Goal: Navigation & Orientation: Find specific page/section

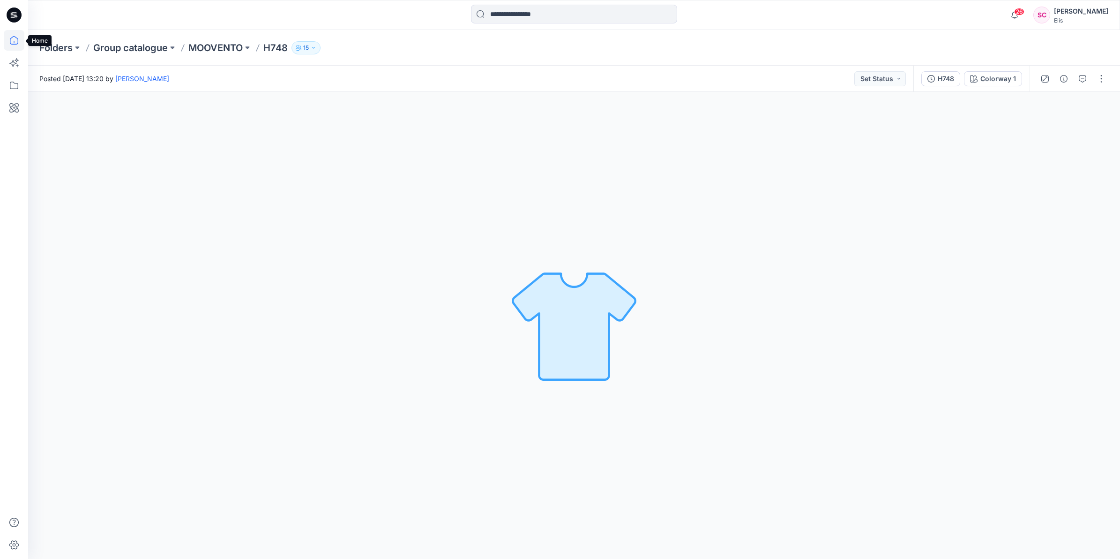
click at [10, 38] on icon at bounding box center [14, 40] width 21 height 21
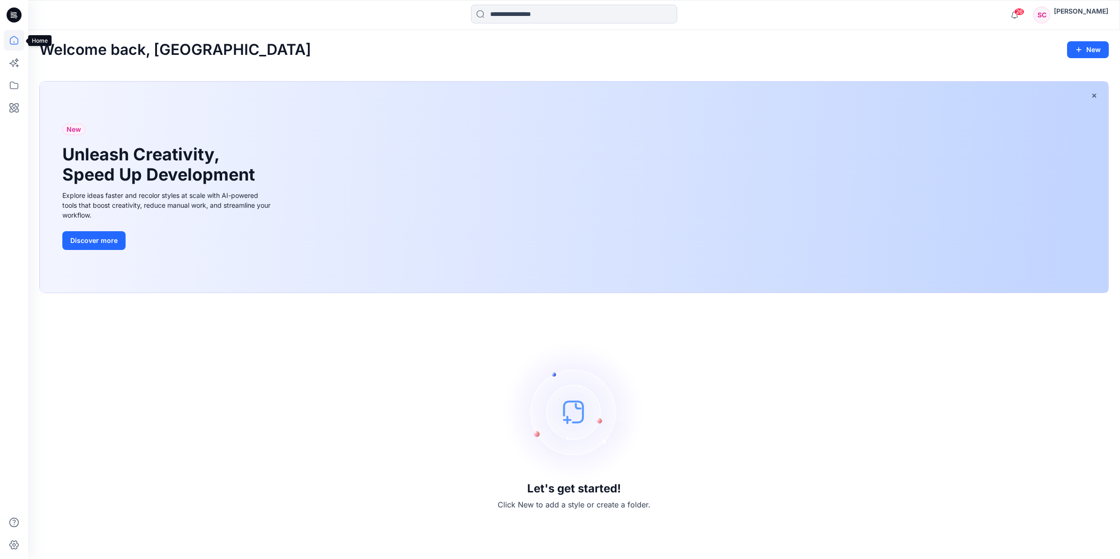
click at [12, 38] on icon at bounding box center [14, 40] width 21 height 21
click at [14, 82] on icon at bounding box center [14, 85] width 21 height 21
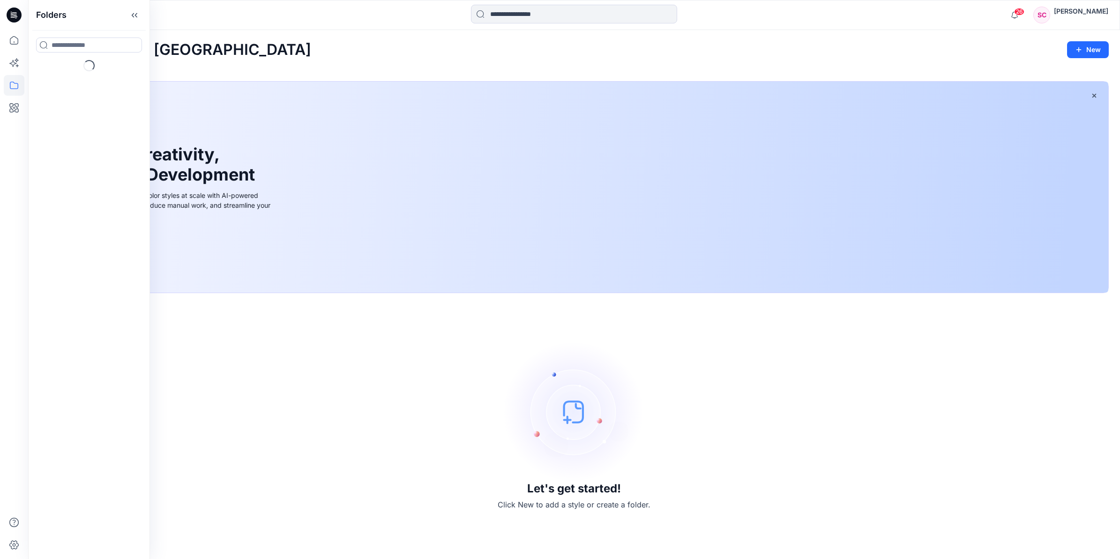
click at [248, 45] on div "Welcome back, Sofia New" at bounding box center [573, 49] width 1069 height 17
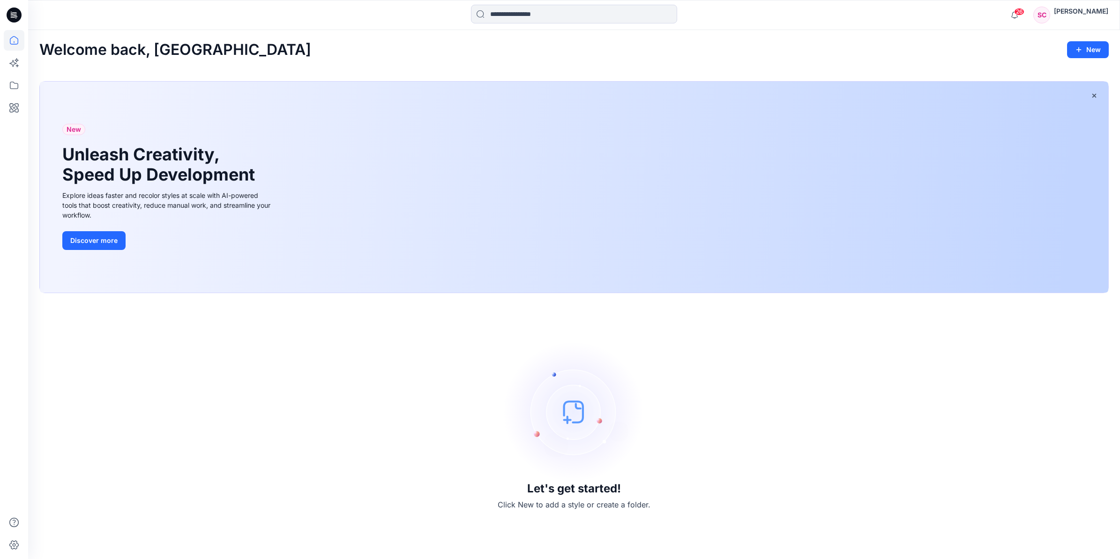
click at [380, 479] on div "Let's get started! Click New to add a style or create a folder." at bounding box center [573, 425] width 1069 height 243
click at [13, 41] on icon at bounding box center [14, 40] width 21 height 21
click at [13, 84] on icon at bounding box center [14, 85] width 21 height 21
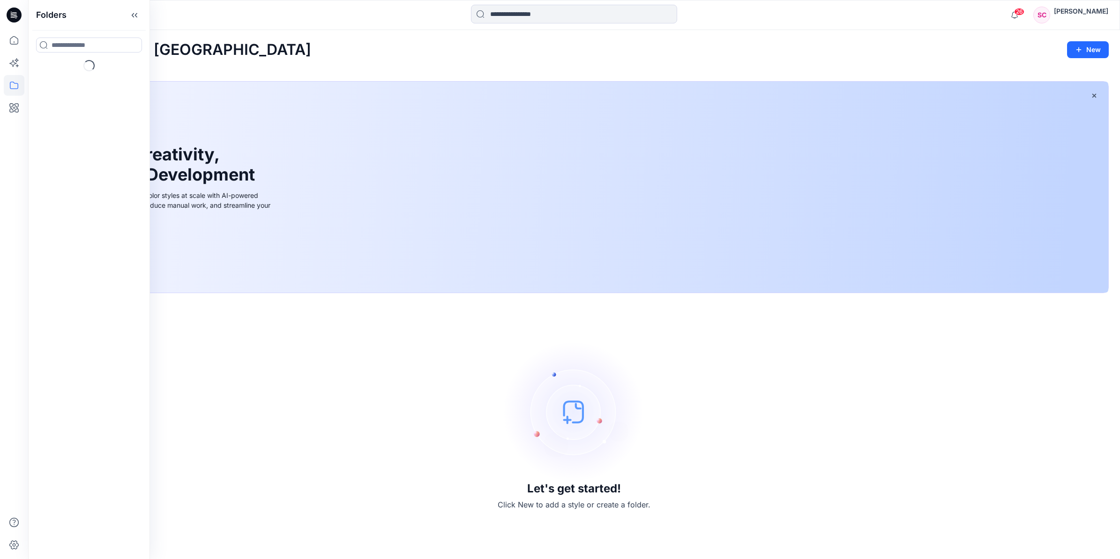
click at [253, 44] on div "Welcome back, Sofia New" at bounding box center [573, 49] width 1069 height 17
